Goal: Task Accomplishment & Management: Manage account settings

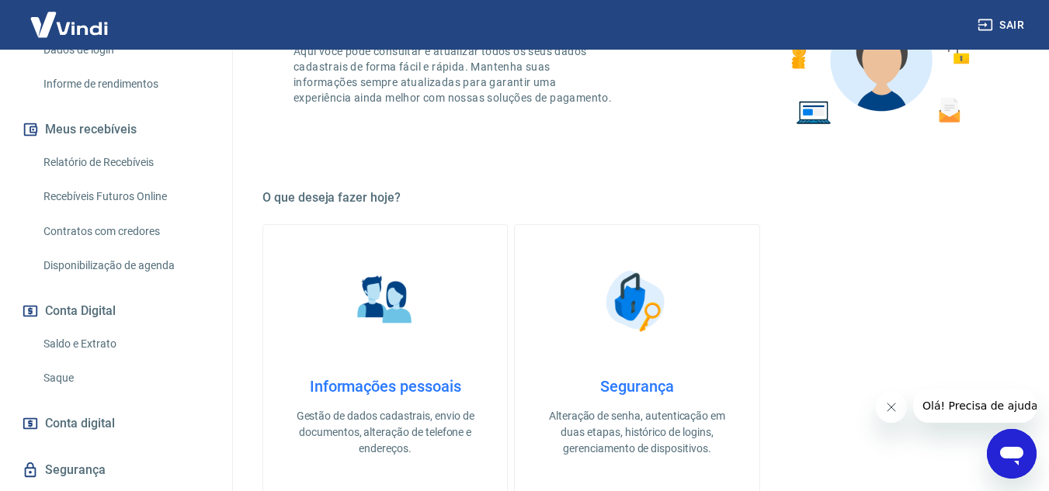
scroll to position [310, 0]
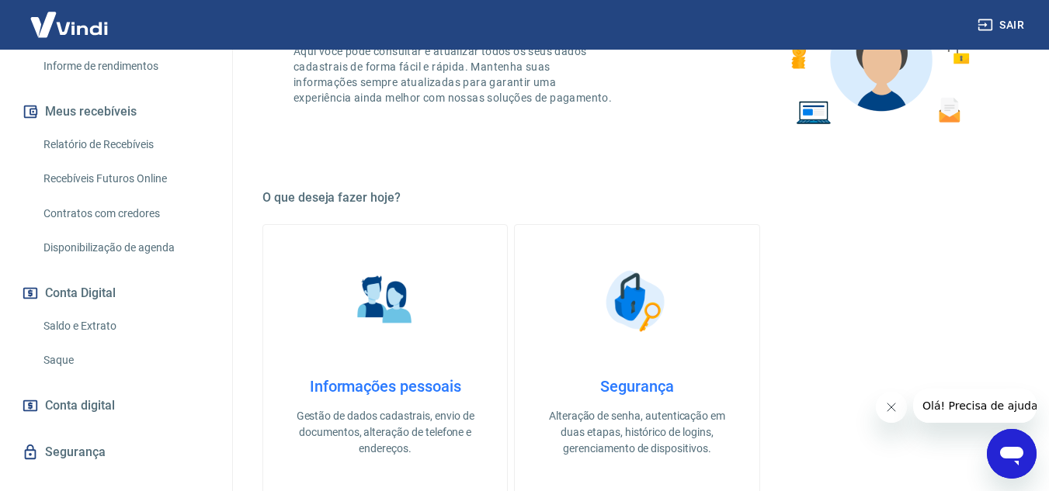
click at [67, 362] on link "Saque" at bounding box center [125, 361] width 176 height 32
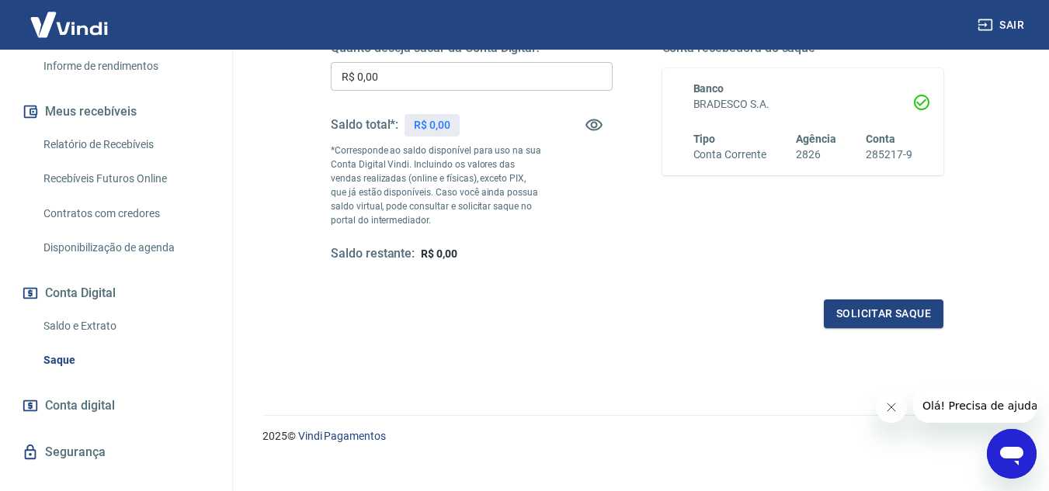
scroll to position [290, 0]
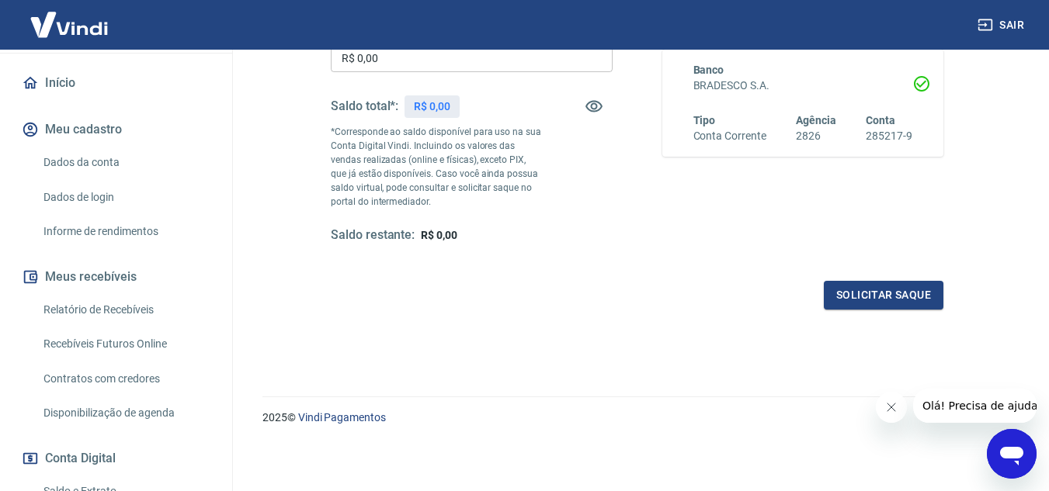
scroll to position [155, 0]
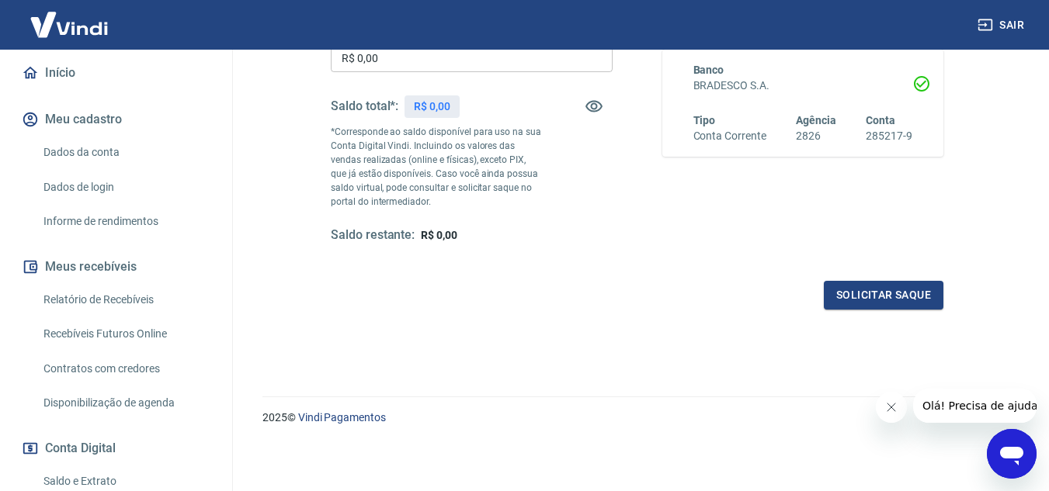
click at [133, 326] on link "Recebíveis Futuros Online" at bounding box center [125, 334] width 176 height 32
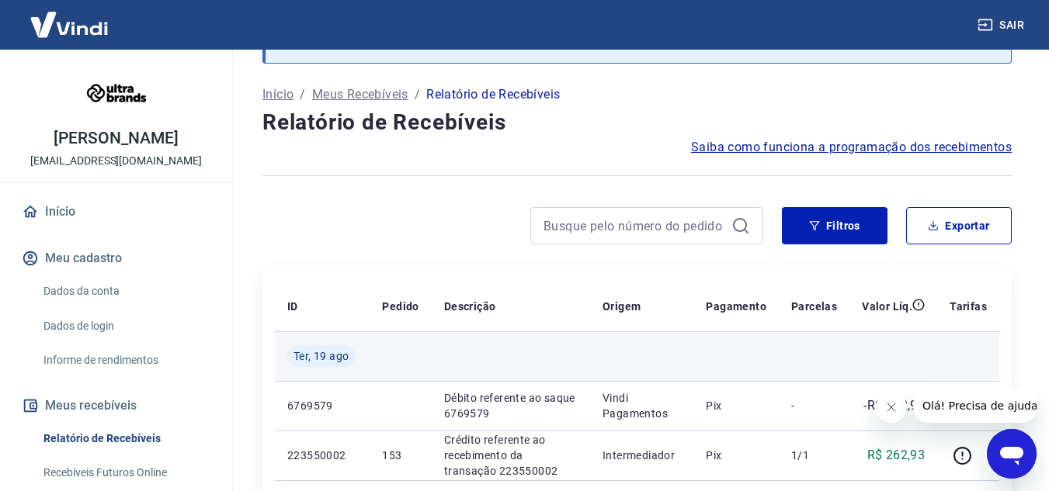
scroll to position [155, 0]
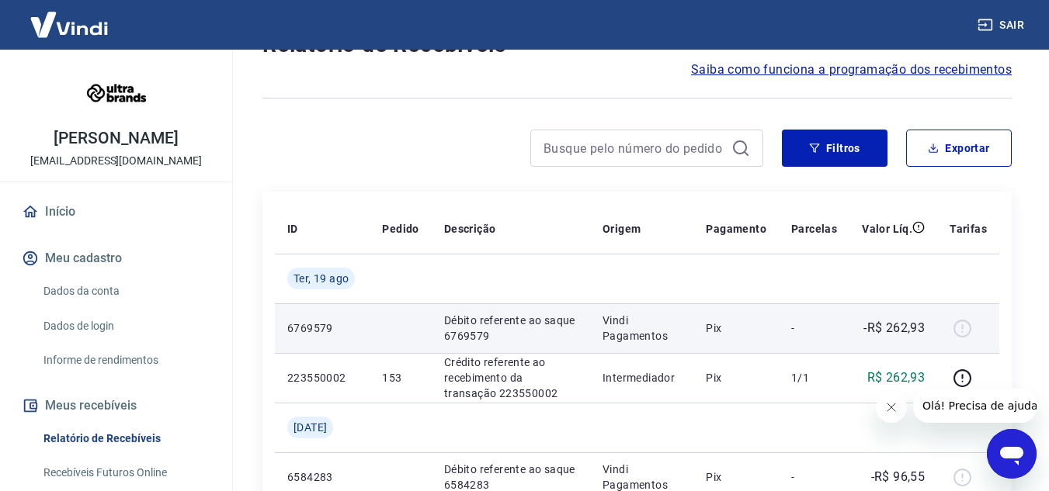
click at [960, 328] on div at bounding box center [967, 328] width 37 height 25
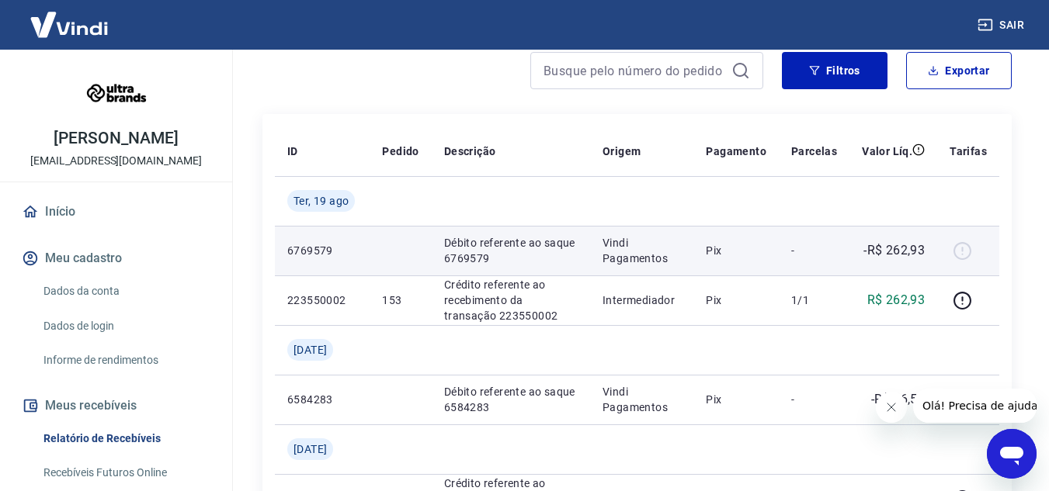
scroll to position [310, 0]
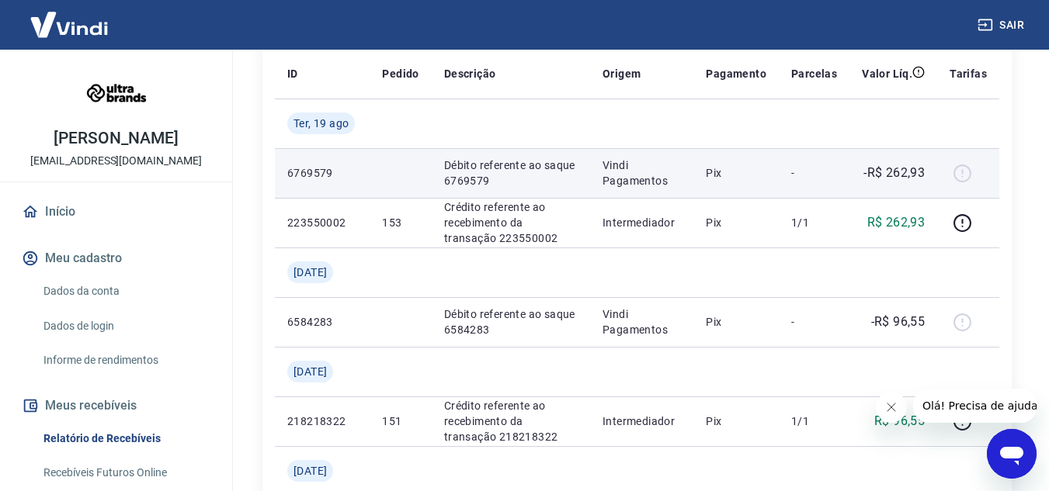
click at [686, 179] on td "Vindi Pagamentos" at bounding box center [641, 173] width 103 height 50
